Goal: Check status: Check status

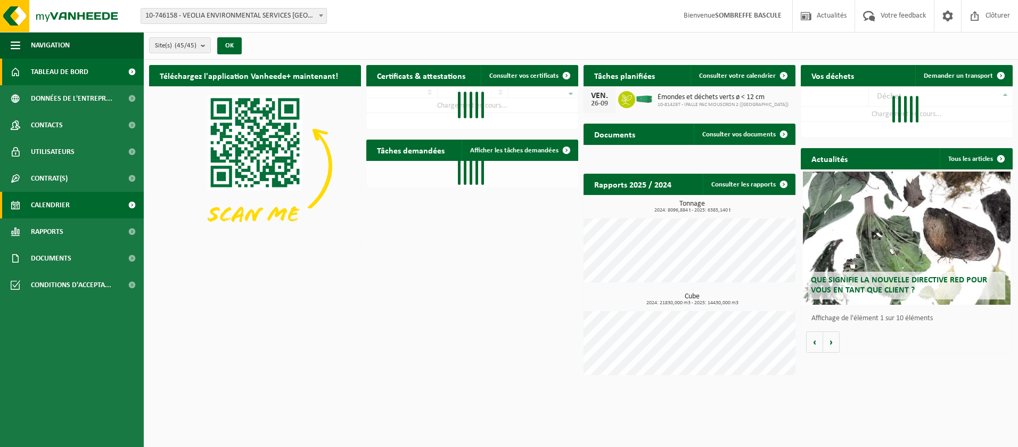
click at [46, 207] on span "Calendrier" at bounding box center [50, 205] width 39 height 27
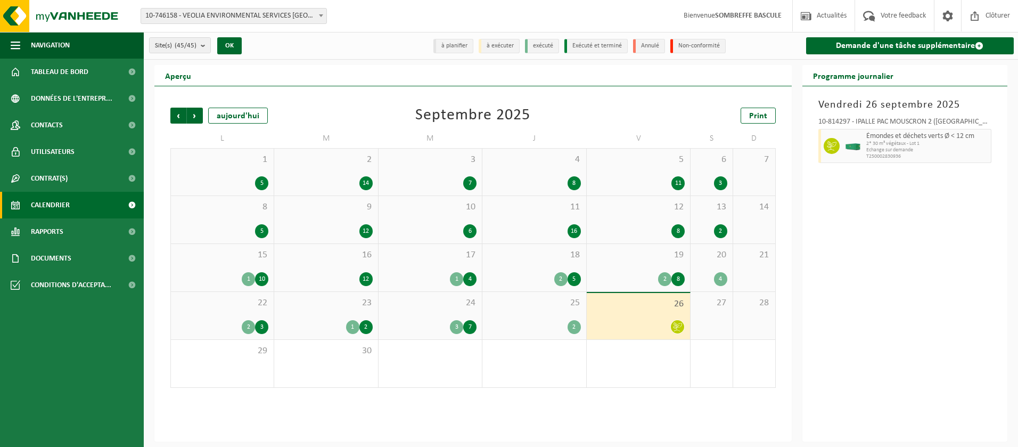
click at [462, 327] on div "3" at bounding box center [456, 327] width 13 height 14
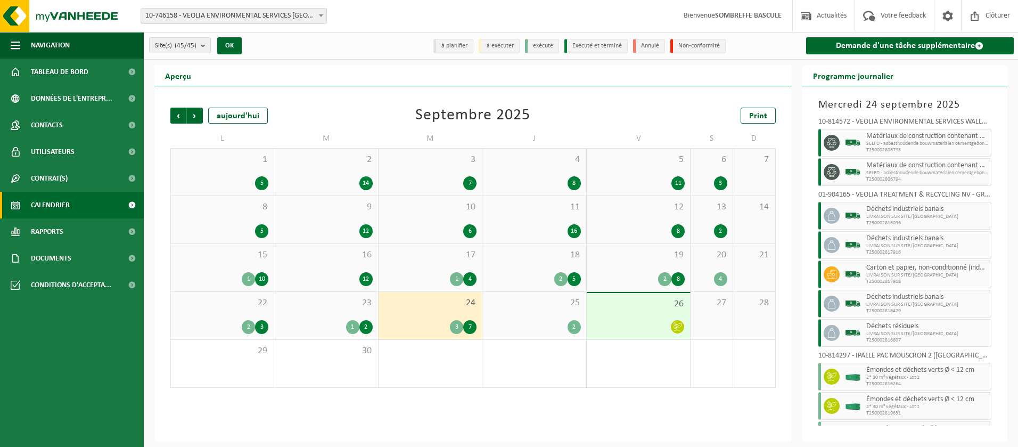
click at [856, 142] on img at bounding box center [853, 143] width 16 height 16
click at [898, 141] on span "SELFD - asbesthoudende bouwmaterialen cementgebonden (HGB)" at bounding box center [927, 144] width 122 height 6
click at [932, 148] on span "T250002806795" at bounding box center [927, 150] width 122 height 6
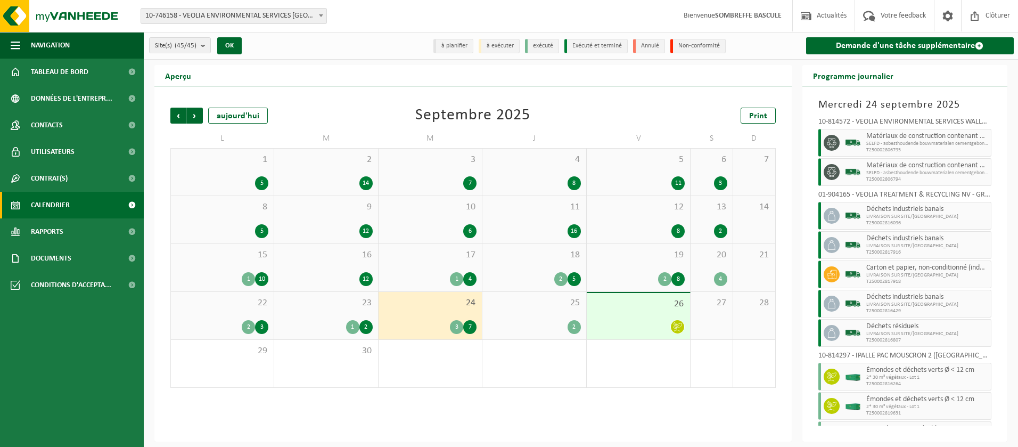
click at [460, 327] on div "3" at bounding box center [456, 327] width 13 height 14
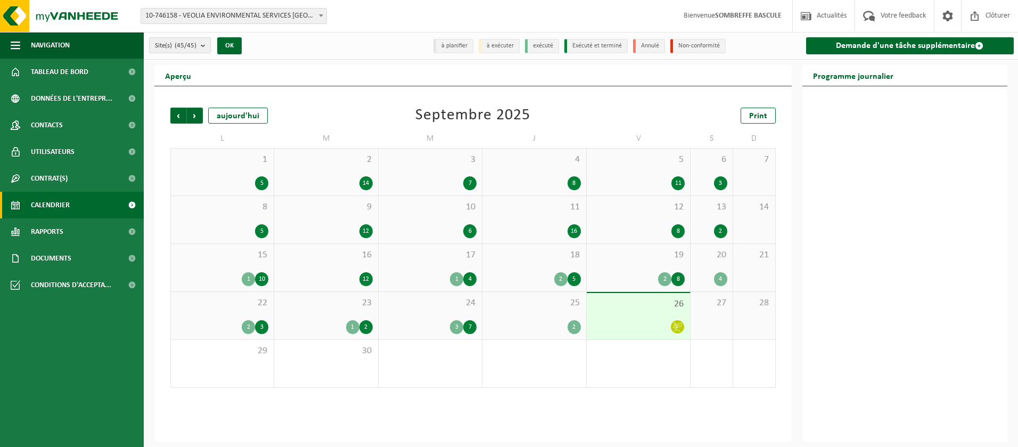
click at [460, 327] on div "3" at bounding box center [456, 327] width 13 height 14
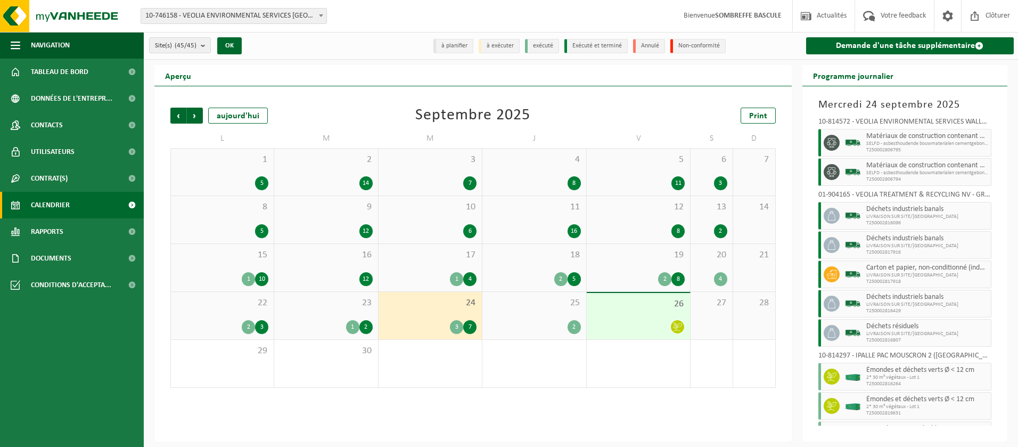
click at [876, 165] on span "Matériaux de construction contenant de l'amiante lié au ciment (non friable)" at bounding box center [927, 165] width 122 height 9
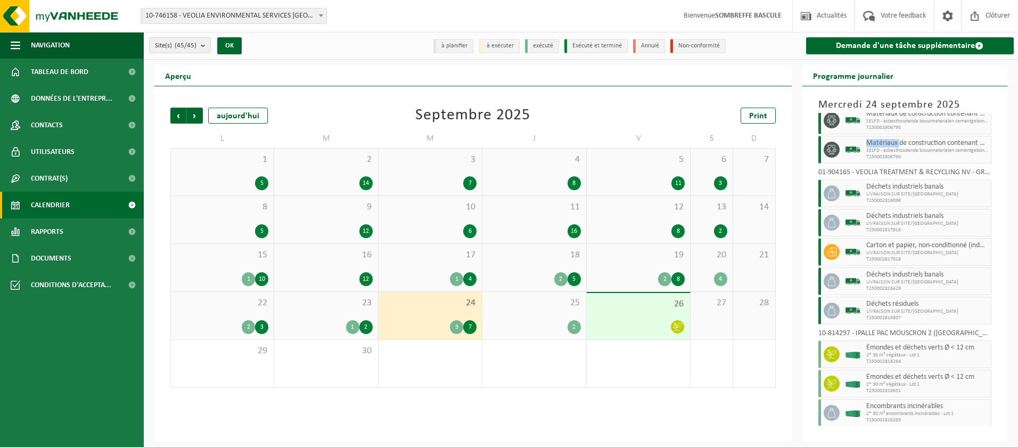
scroll to position [42, 0]
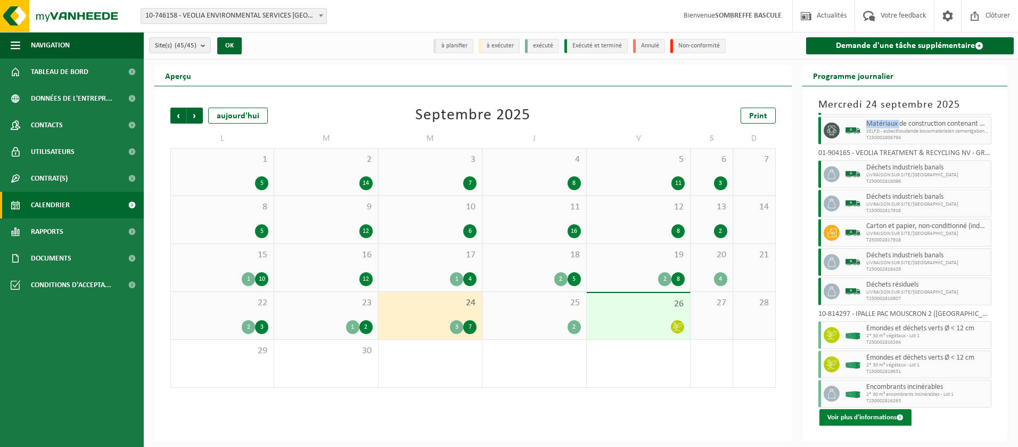
click at [849, 417] on button "Voir plus d'informations" at bounding box center [865, 417] width 92 height 17
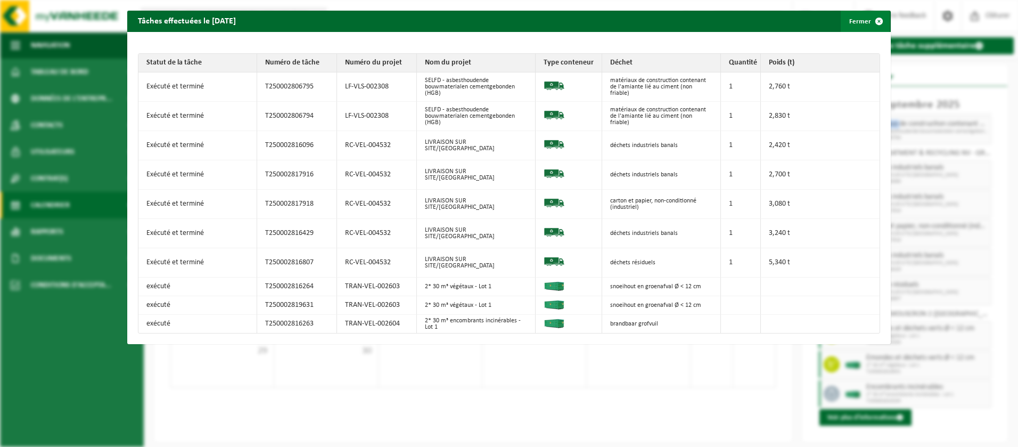
click at [874, 22] on span "button" at bounding box center [878, 21] width 21 height 21
